Goal: Task Accomplishment & Management: Manage account settings

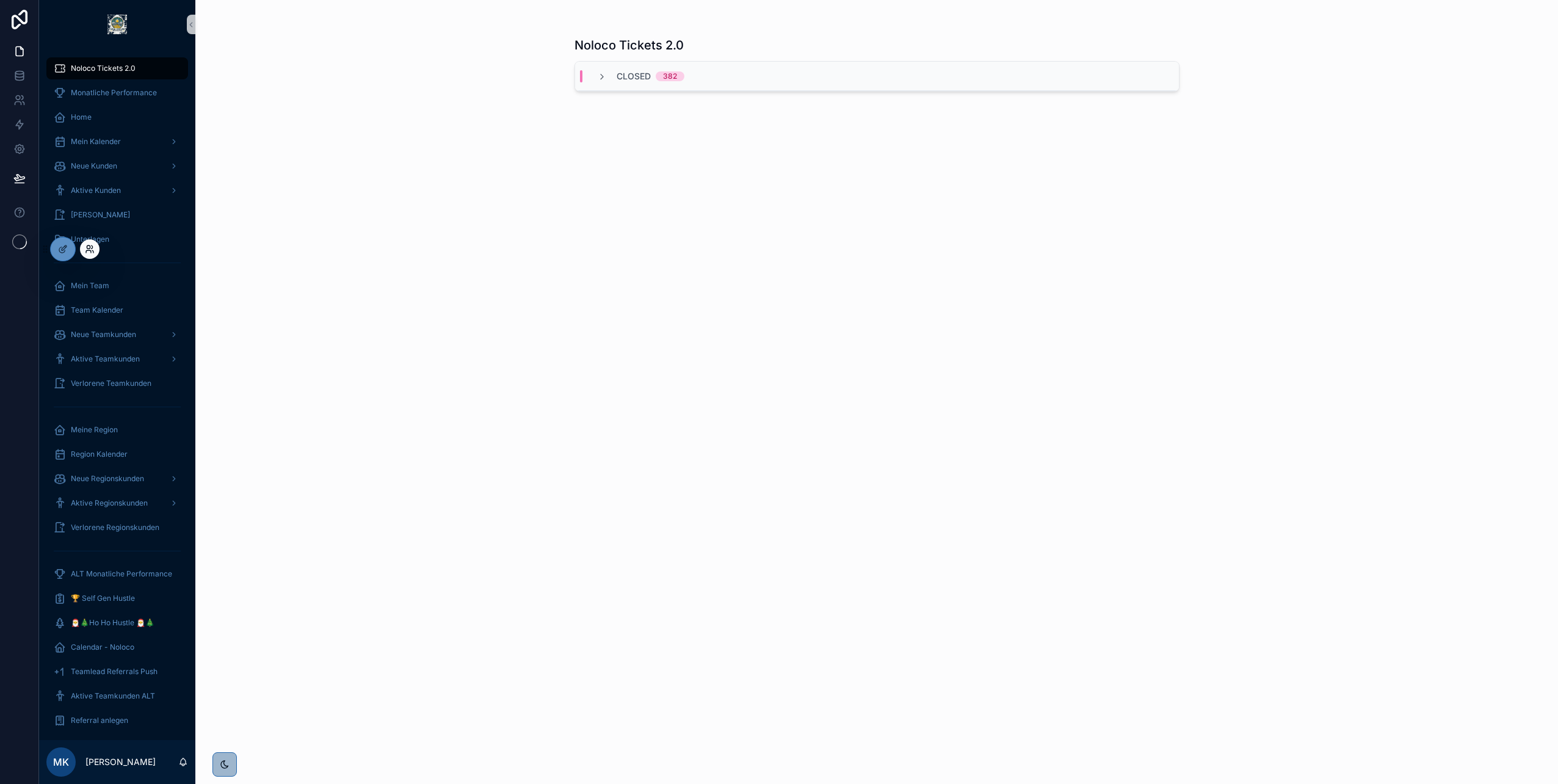
click at [86, 251] on icon at bounding box center [90, 249] width 9 height 9
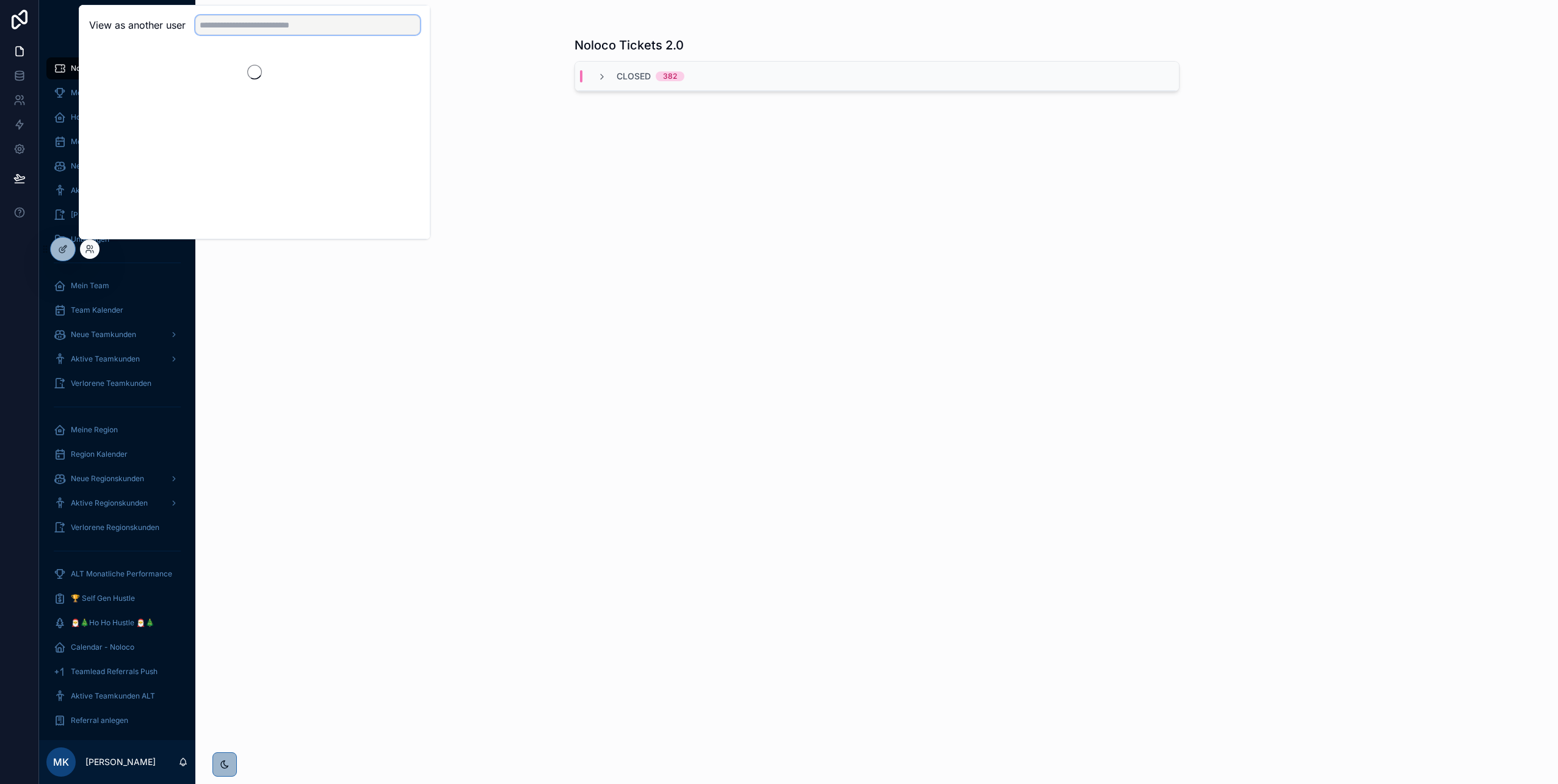
click at [216, 26] on input "text" at bounding box center [308, 24] width 225 height 20
type input "*****"
click at [398, 70] on button "Select" at bounding box center [404, 70] width 31 height 18
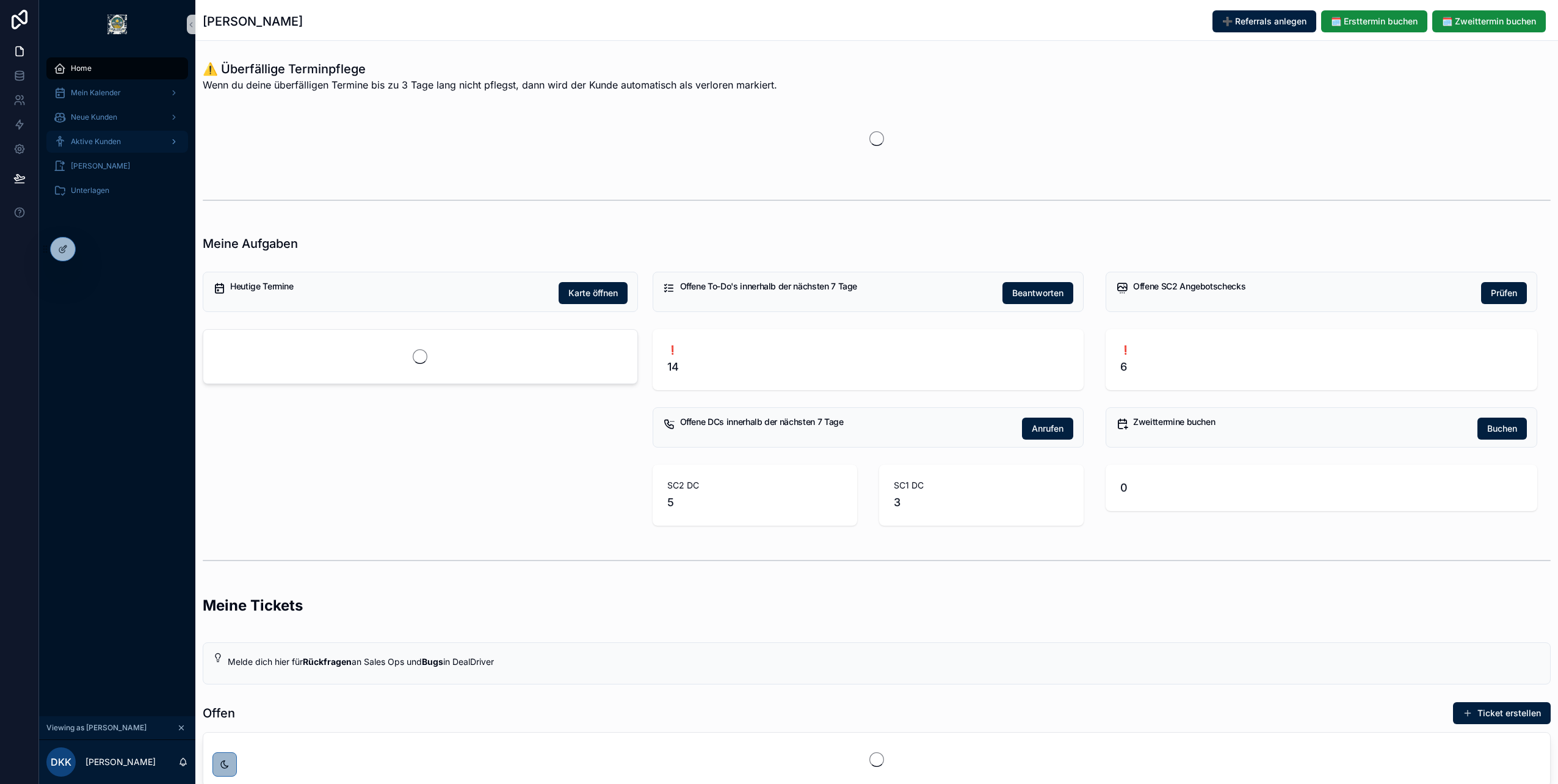
click at [126, 138] on div "Aktive Kunden" at bounding box center [117, 141] width 127 height 20
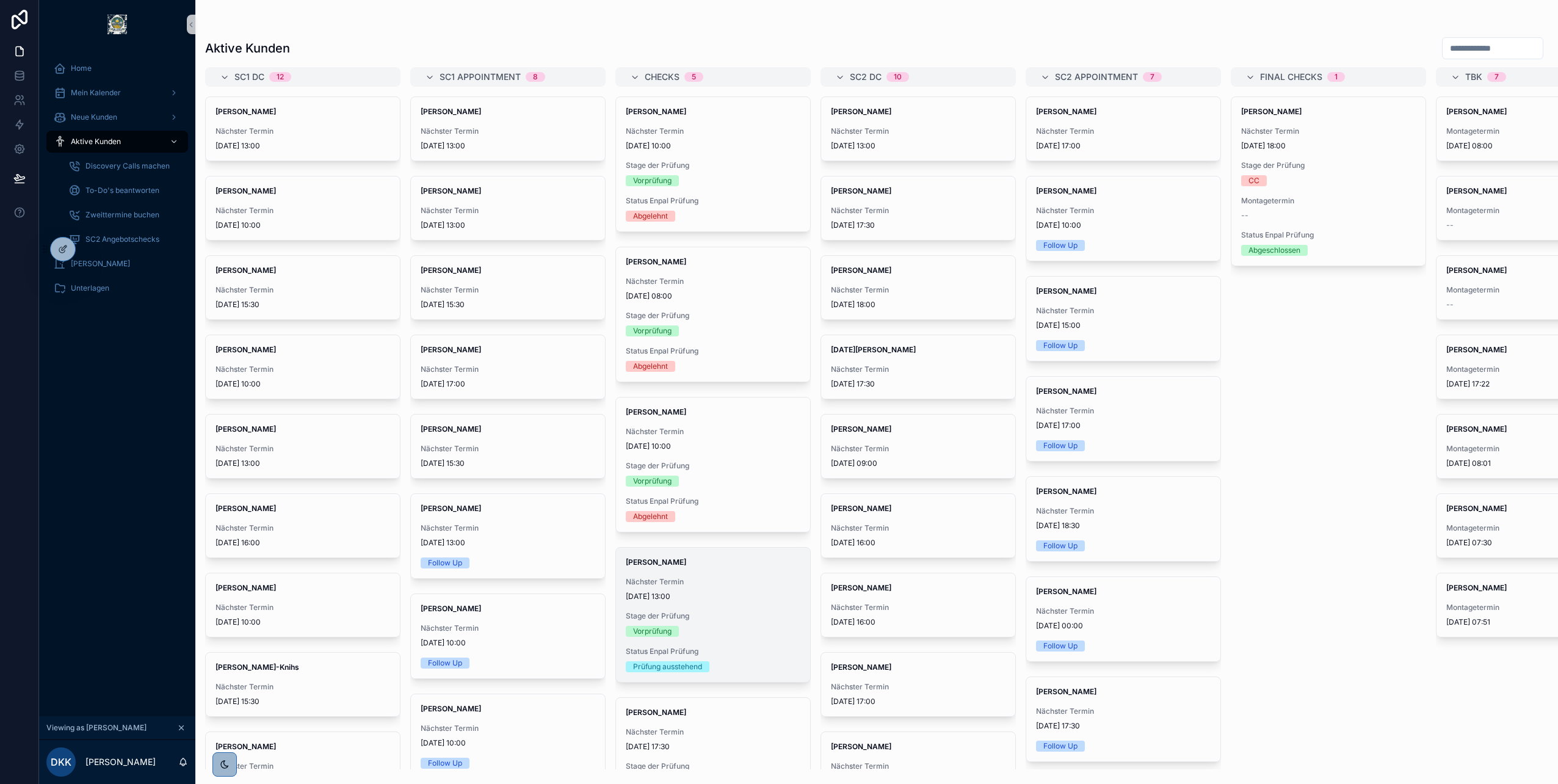
click at [640, 573] on div "Christina Rinc Nächster Termin 08/09/2025 13:00 Stage der Prüfung Vorprüfung St…" at bounding box center [713, 614] width 194 height 134
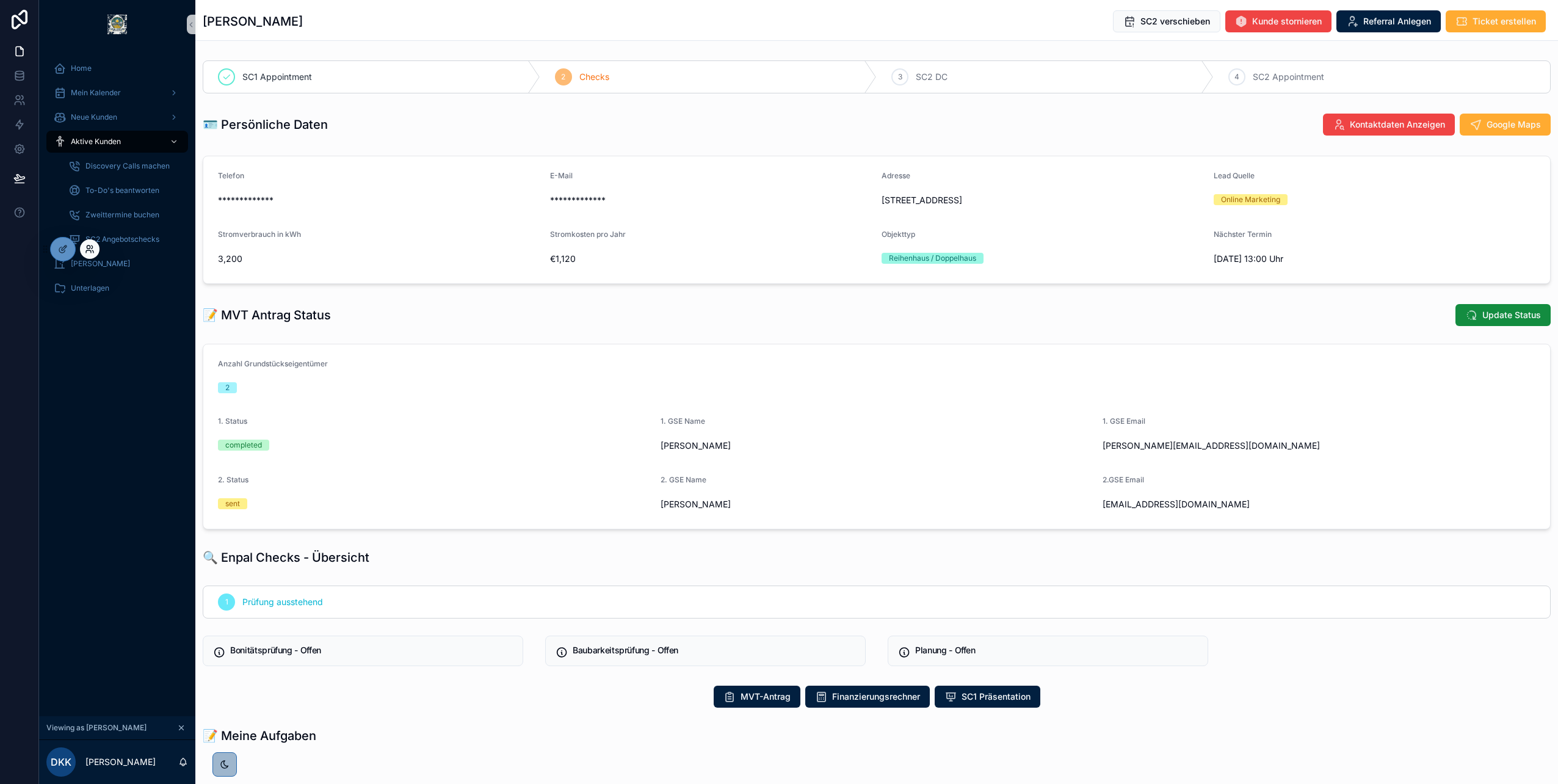
click at [87, 247] on icon at bounding box center [88, 247] width 3 height 3
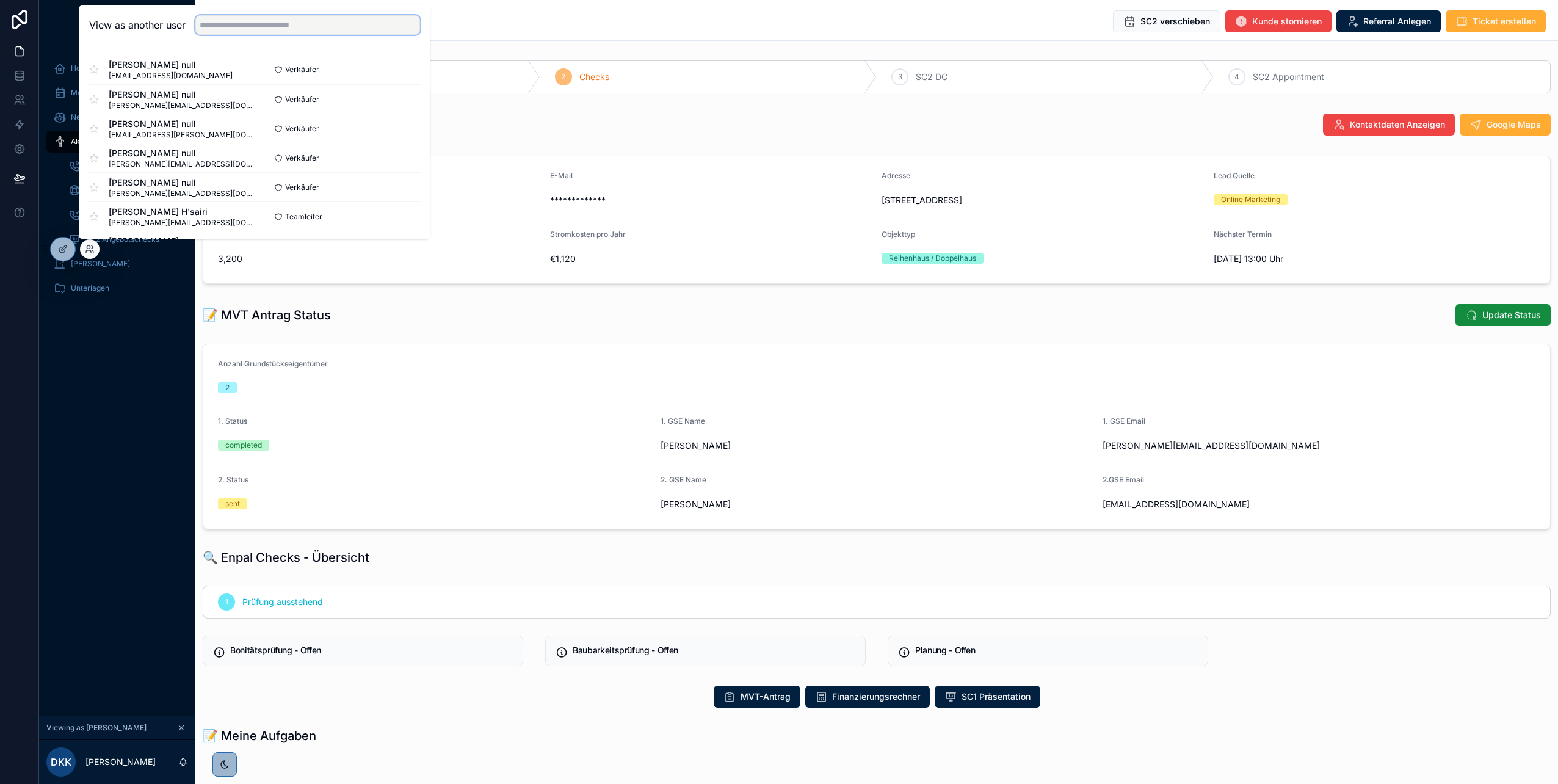
click at [277, 26] on input "text" at bounding box center [308, 24] width 225 height 20
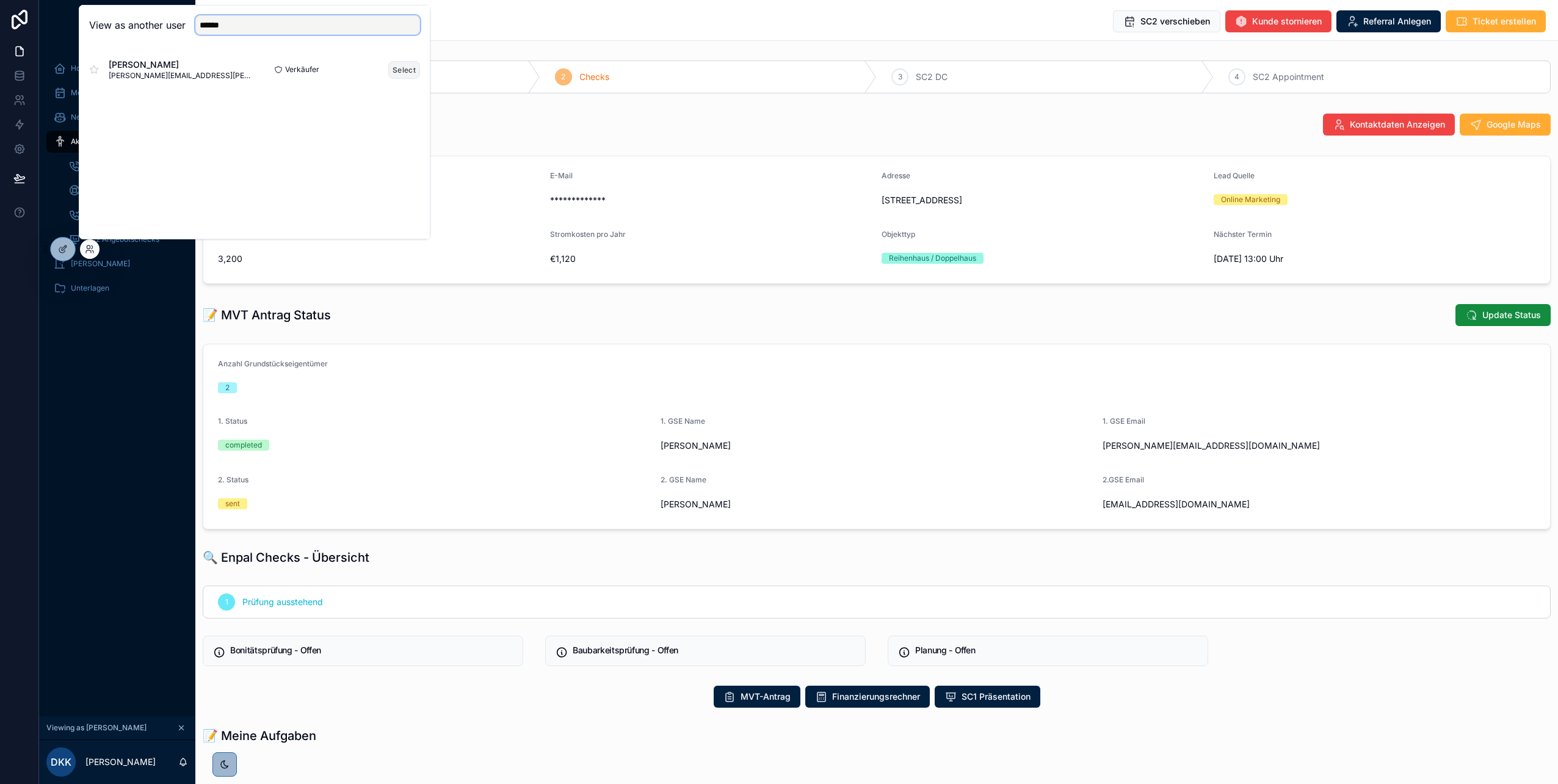
type input "******"
click at [400, 67] on button "Select" at bounding box center [404, 70] width 31 height 18
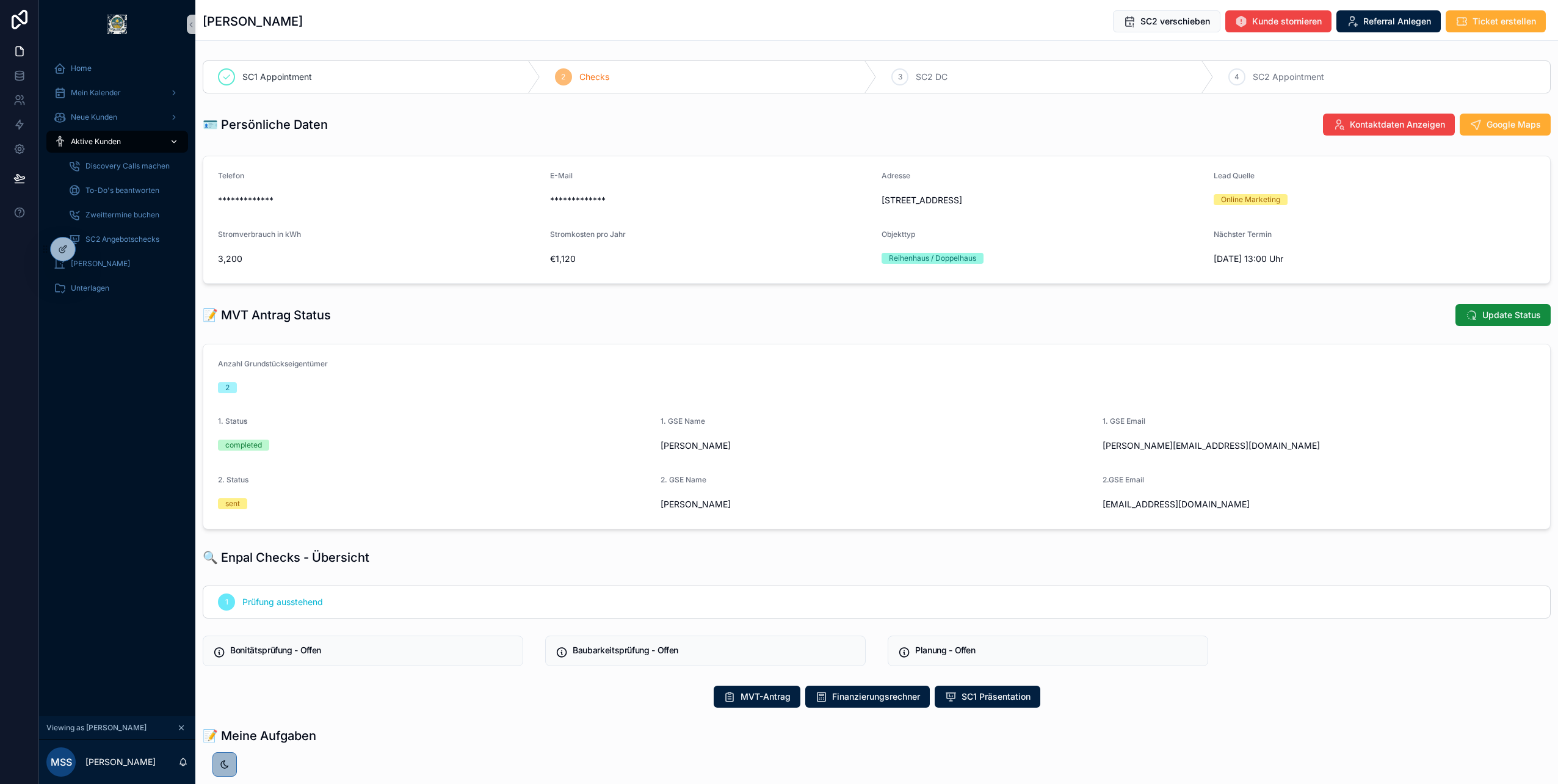
click at [85, 141] on span "Aktive Kunden" at bounding box center [96, 141] width 50 height 9
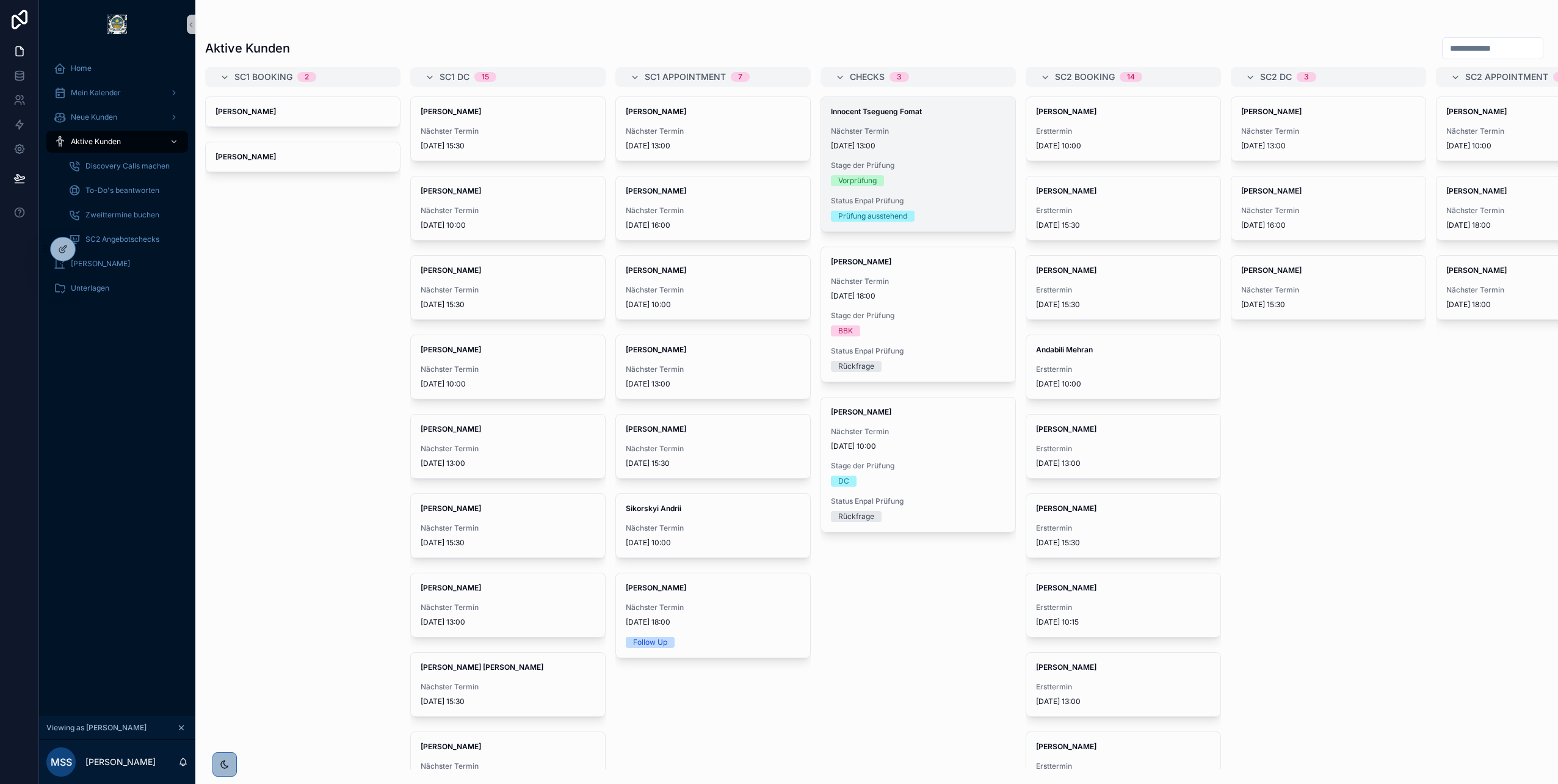
click at [905, 151] on div "Innocent Tsegueng Fomat Nächster Termin [DATE] 13:00 Stage der Prüfung Vorprüfu…" at bounding box center [918, 164] width 194 height 134
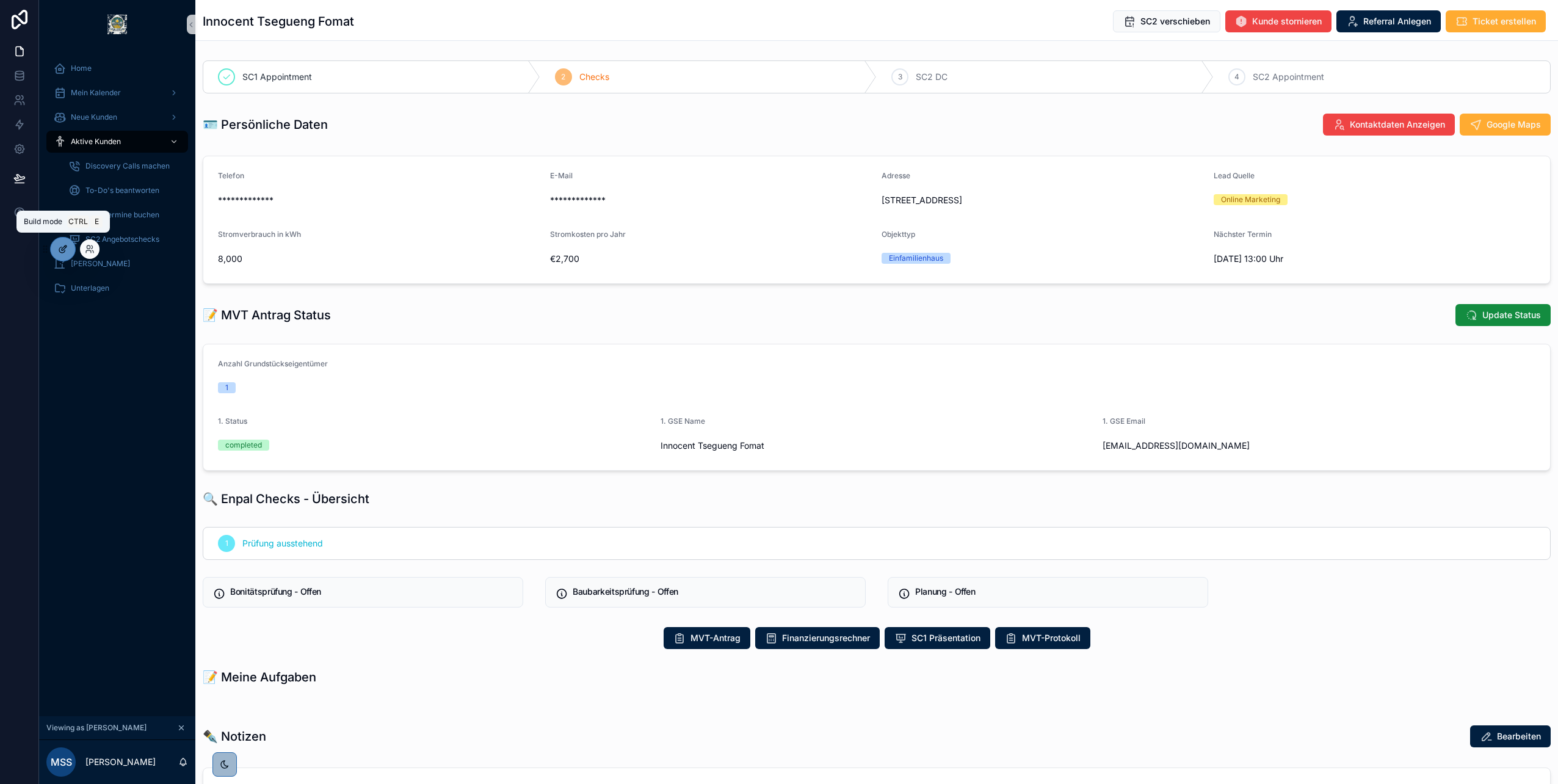
click at [61, 247] on icon at bounding box center [63, 249] width 9 height 9
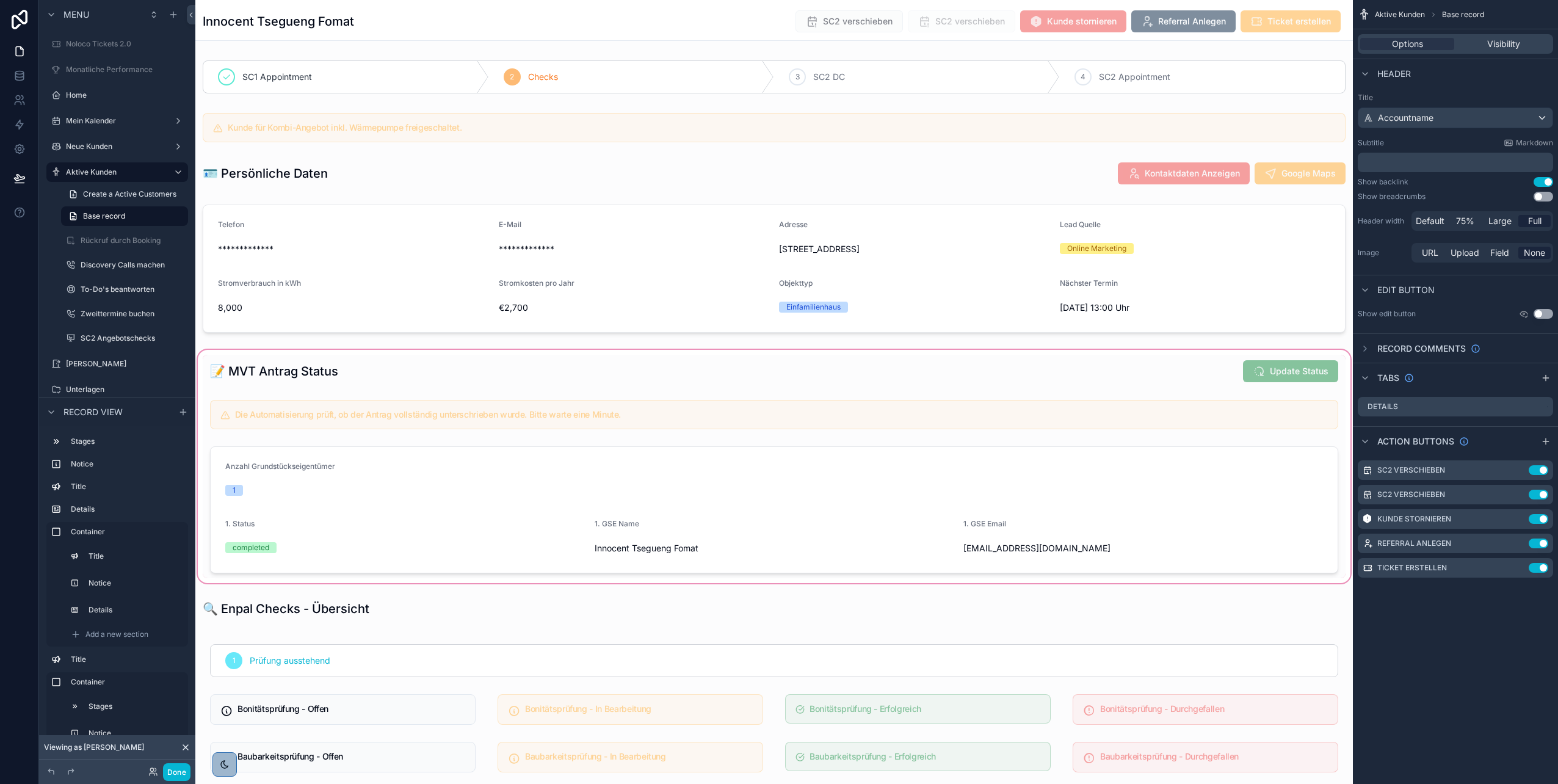
click at [757, 381] on div "scrollable content" at bounding box center [774, 466] width 1157 height 238
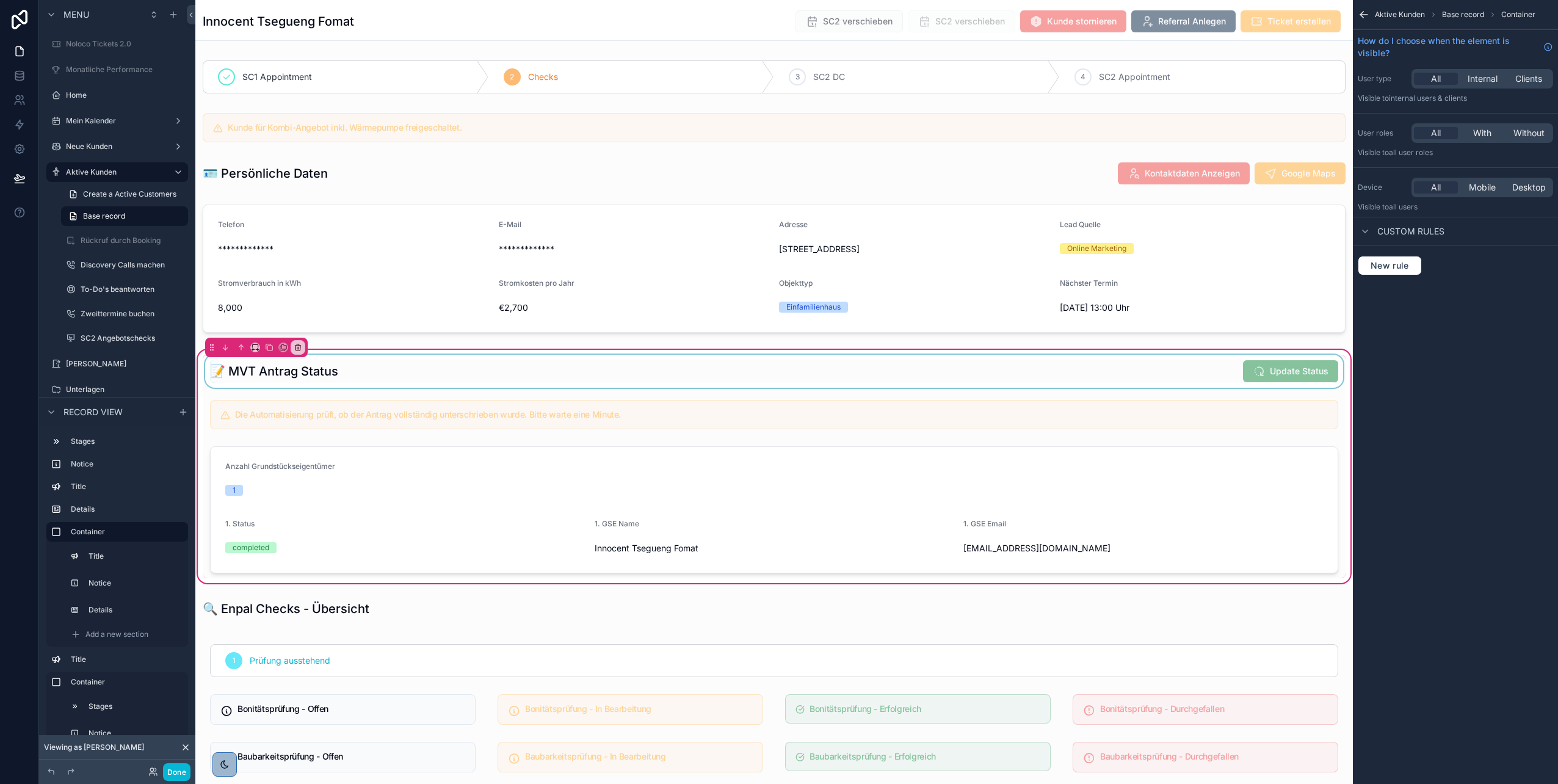
click at [1242, 371] on div "scrollable content" at bounding box center [774, 371] width 1143 height 33
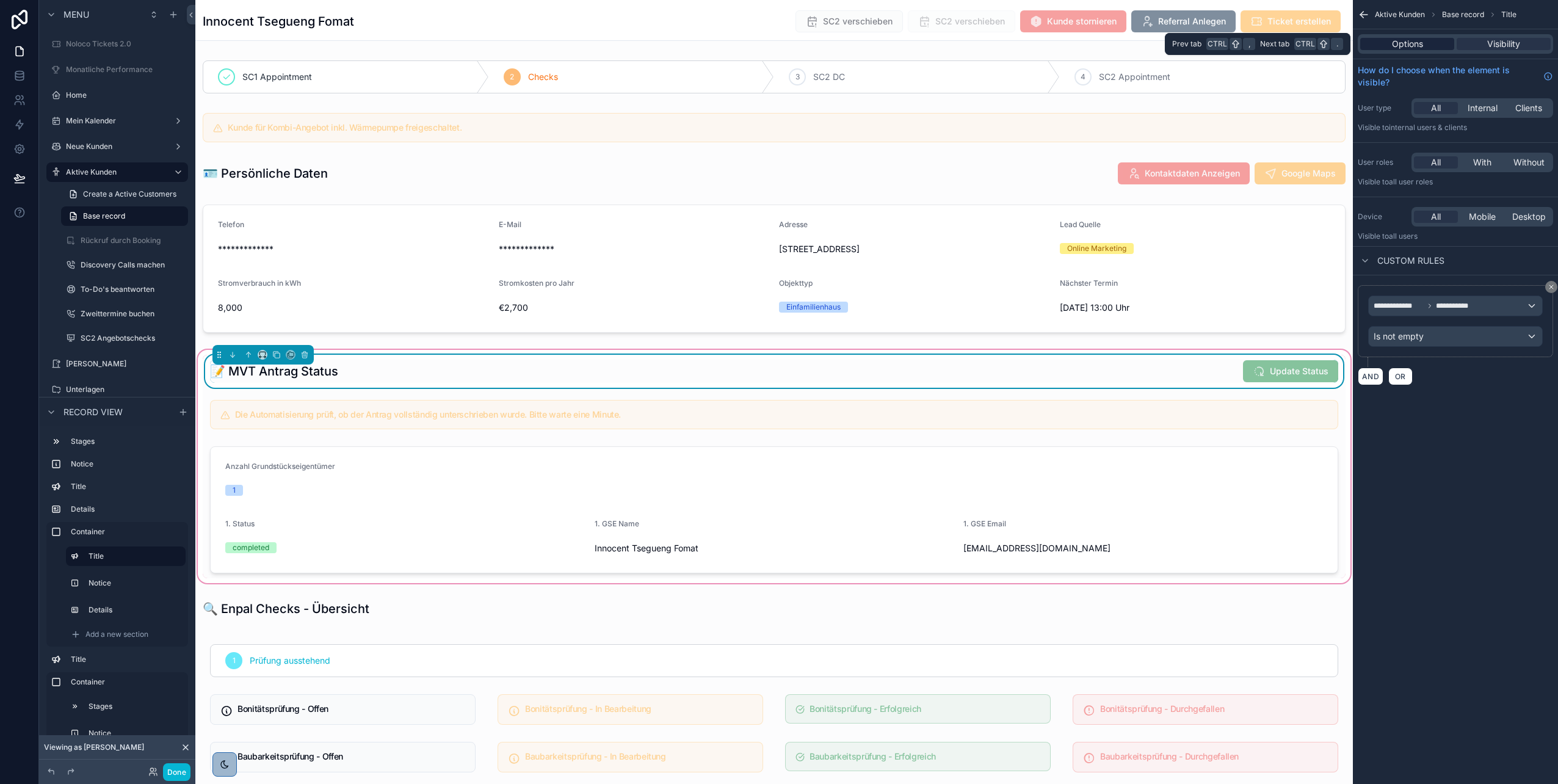
click at [1406, 48] on span "Options" at bounding box center [1408, 44] width 31 height 13
